Goal: Information Seeking & Learning: Understand process/instructions

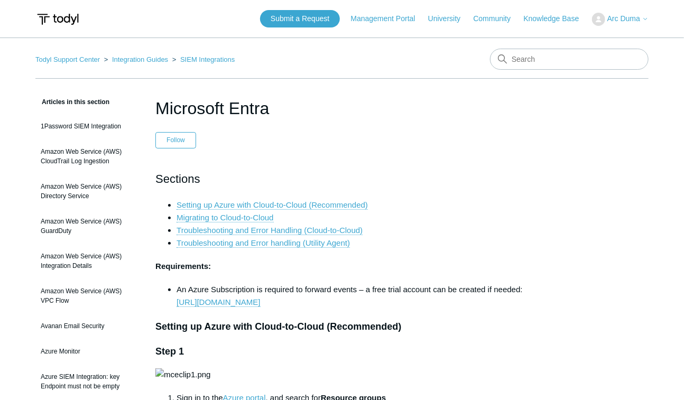
click at [370, 173] on h2 "Sections" at bounding box center [341, 179] width 373 height 18
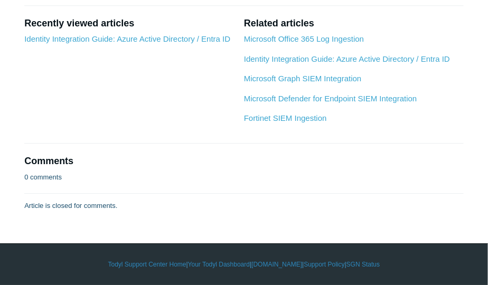
scroll to position [6605, 0]
drag, startPoint x: 345, startPoint y: 158, endPoint x: 301, endPoint y: 91, distance: 80.1
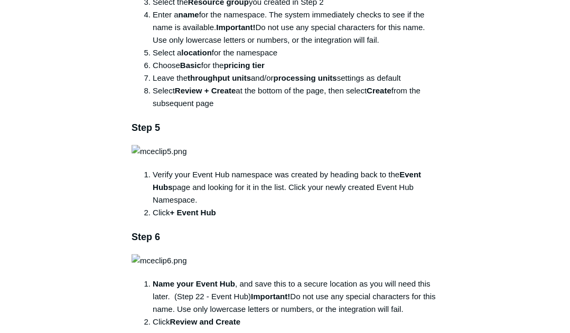
scroll to position [774, 0]
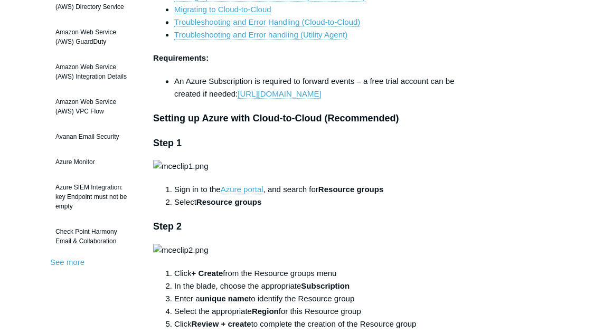
scroll to position [246, 0]
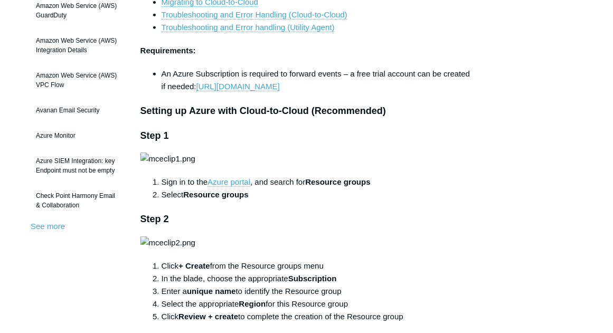
scroll to position [176, 0]
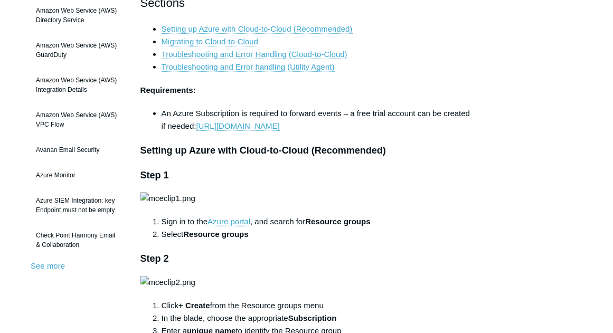
click at [432, 40] on li "Migrating to Cloud-to-Cloud" at bounding box center [318, 41] width 312 height 13
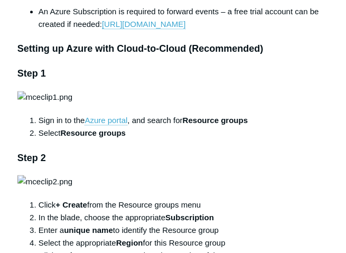
scroll to position [282, 0]
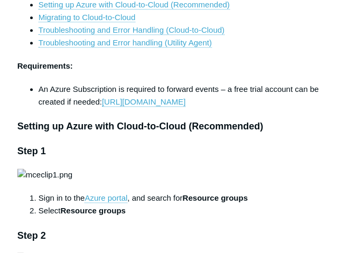
drag, startPoint x: 3, startPoint y: 27, endPoint x: 5, endPoint y: 22, distance: 5.7
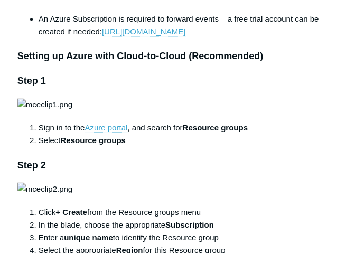
click at [236, 80] on h3 "Step 1" at bounding box center [173, 80] width 312 height 15
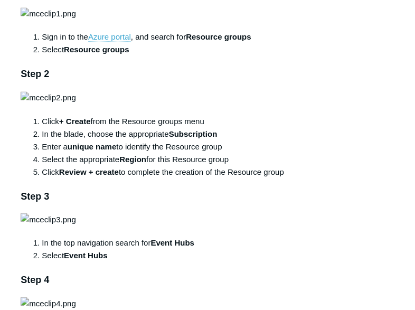
scroll to position [380, 0]
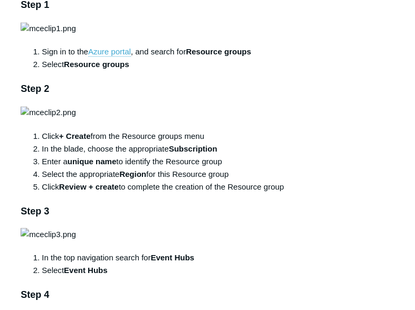
click at [235, 71] on li "Select Resource groups" at bounding box center [218, 64] width 352 height 13
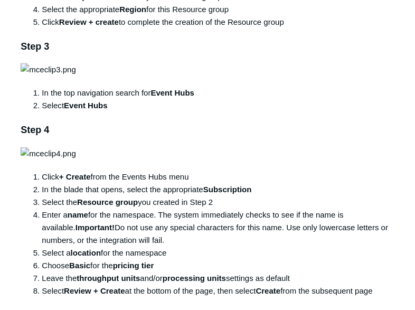
scroll to position [592, 0]
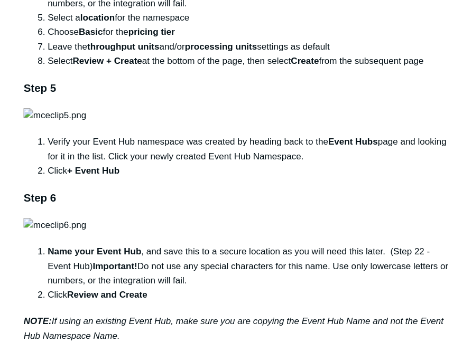
scroll to position [803, 0]
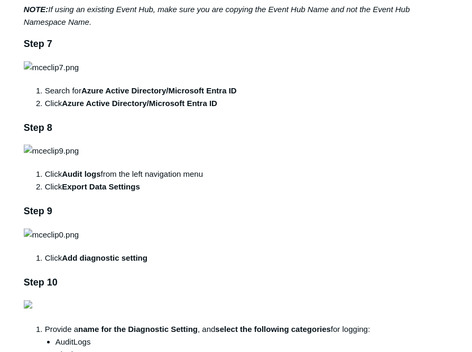
scroll to position [1091, 0]
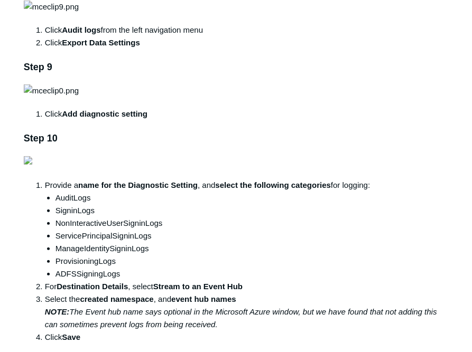
scroll to position [1283, 0]
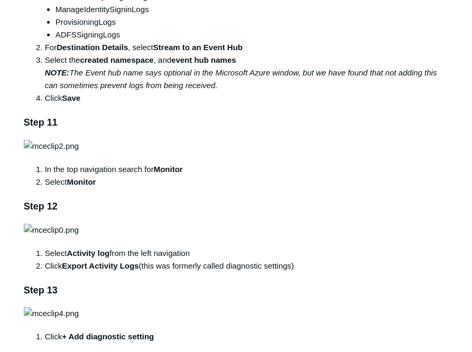
scroll to position [1427, 0]
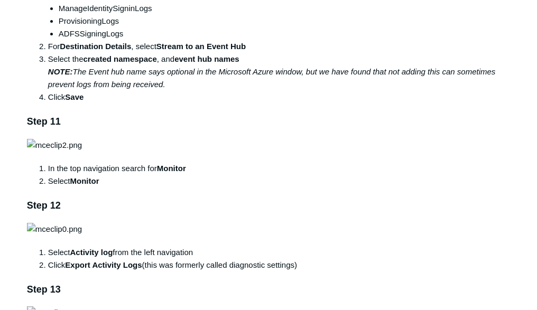
scroll to position [1474, 0]
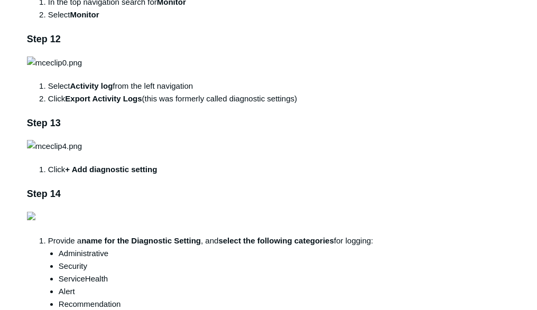
scroll to position [1558, 0]
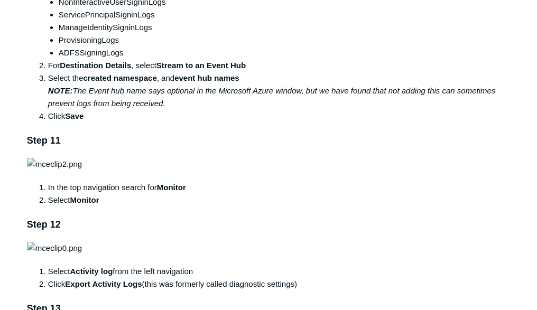
scroll to position [1474, 0]
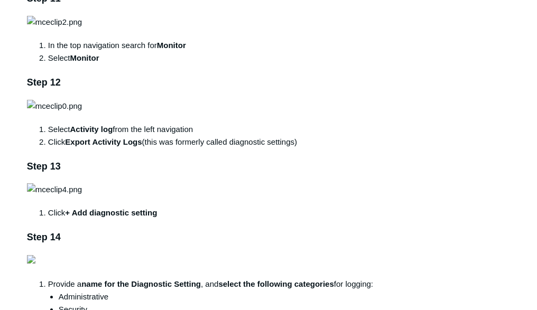
scroll to position [1558, 0]
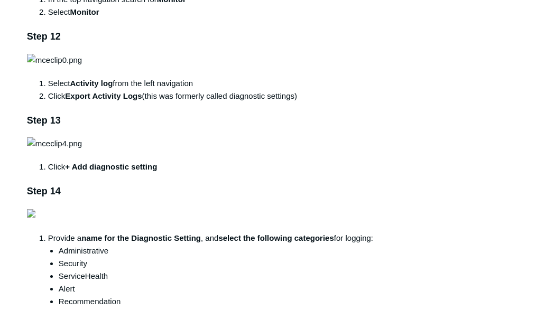
drag, startPoint x: 186, startPoint y: 214, endPoint x: 269, endPoint y: 213, distance: 82.9
copy strong "Azure Active Directory"
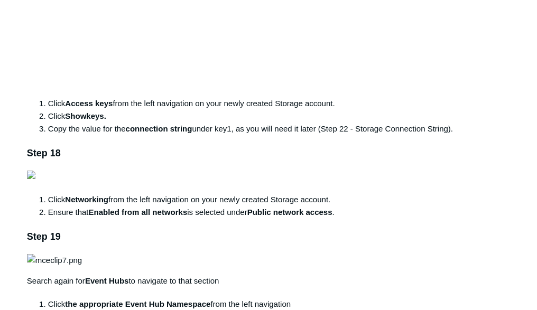
scroll to position [2319, 0]
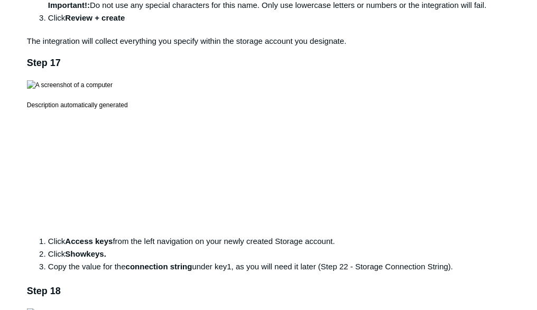
scroll to position [2108, 0]
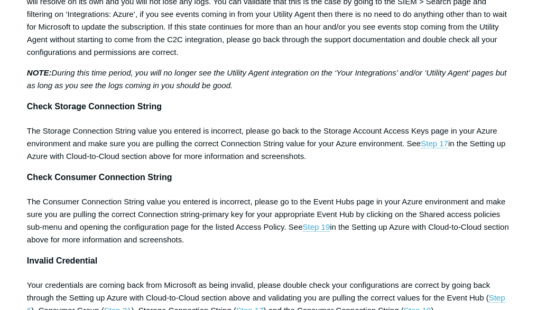
scroll to position [3649, 0]
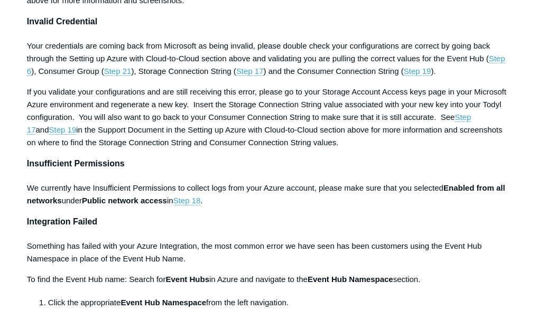
scroll to position [3902, 0]
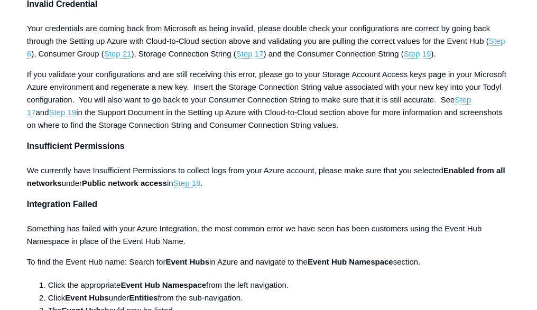
drag, startPoint x: 87, startPoint y: 142, endPoint x: 120, endPoint y: 148, distance: 33.9
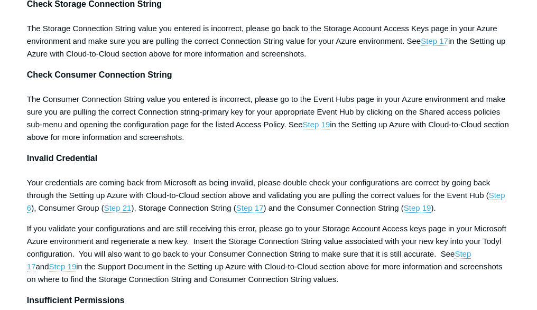
scroll to position [3733, 0]
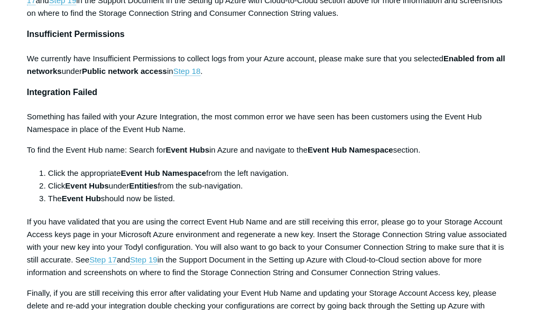
scroll to position [4029, 0]
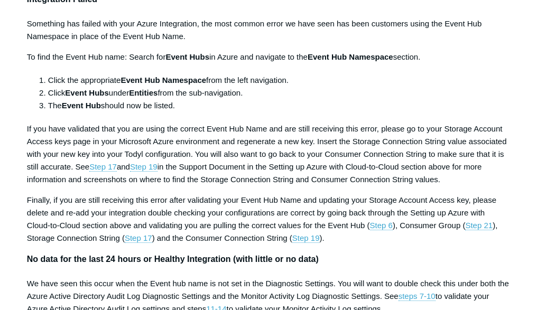
scroll to position [4114, 0]
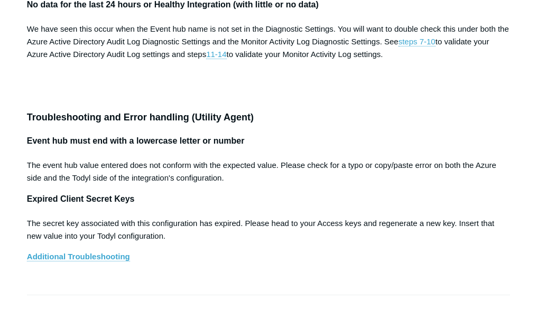
scroll to position [4410, 0]
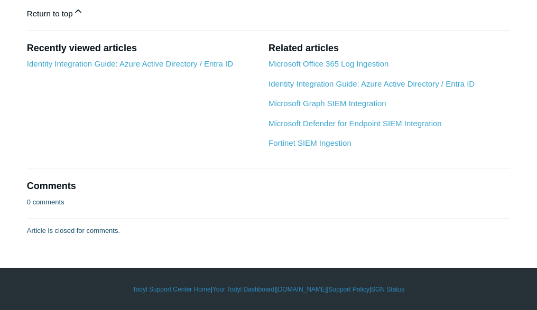
scroll to position [4917, 0]
